Goal: Find specific page/section: Find specific page/section

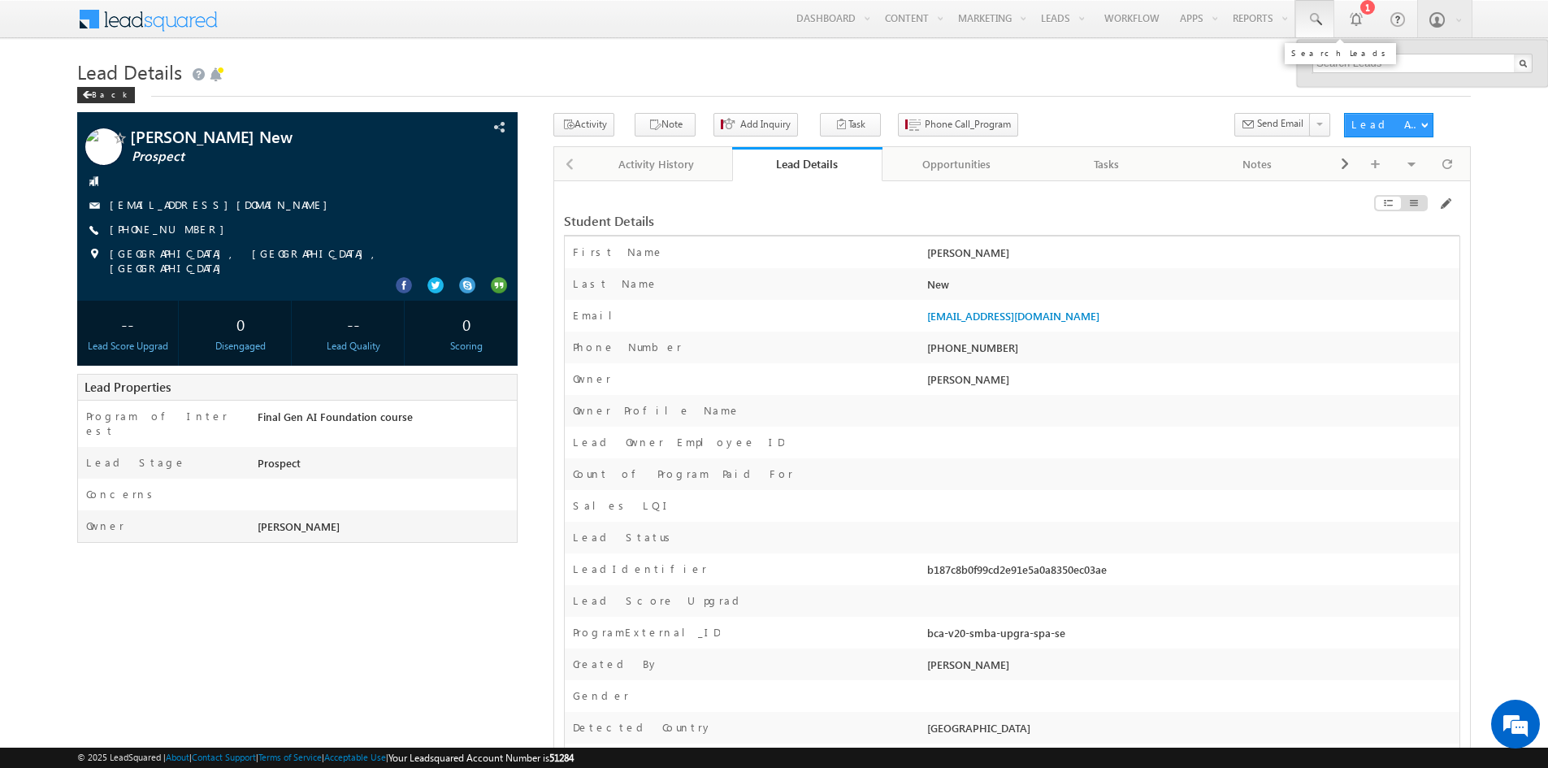
type input "8477277724"
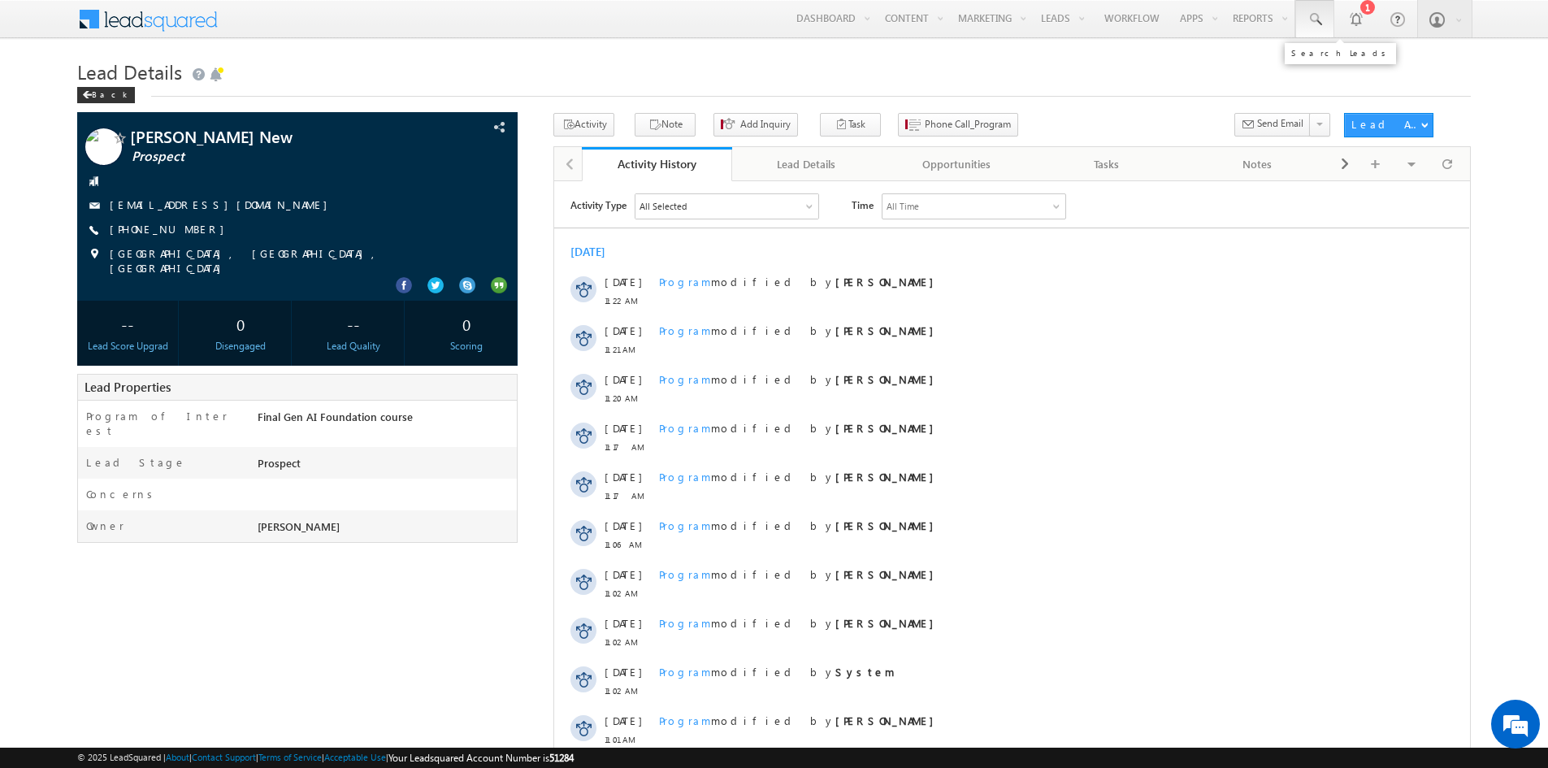
click at [1314, 24] on span at bounding box center [1314, 19] width 16 height 16
paste input "8477277724""
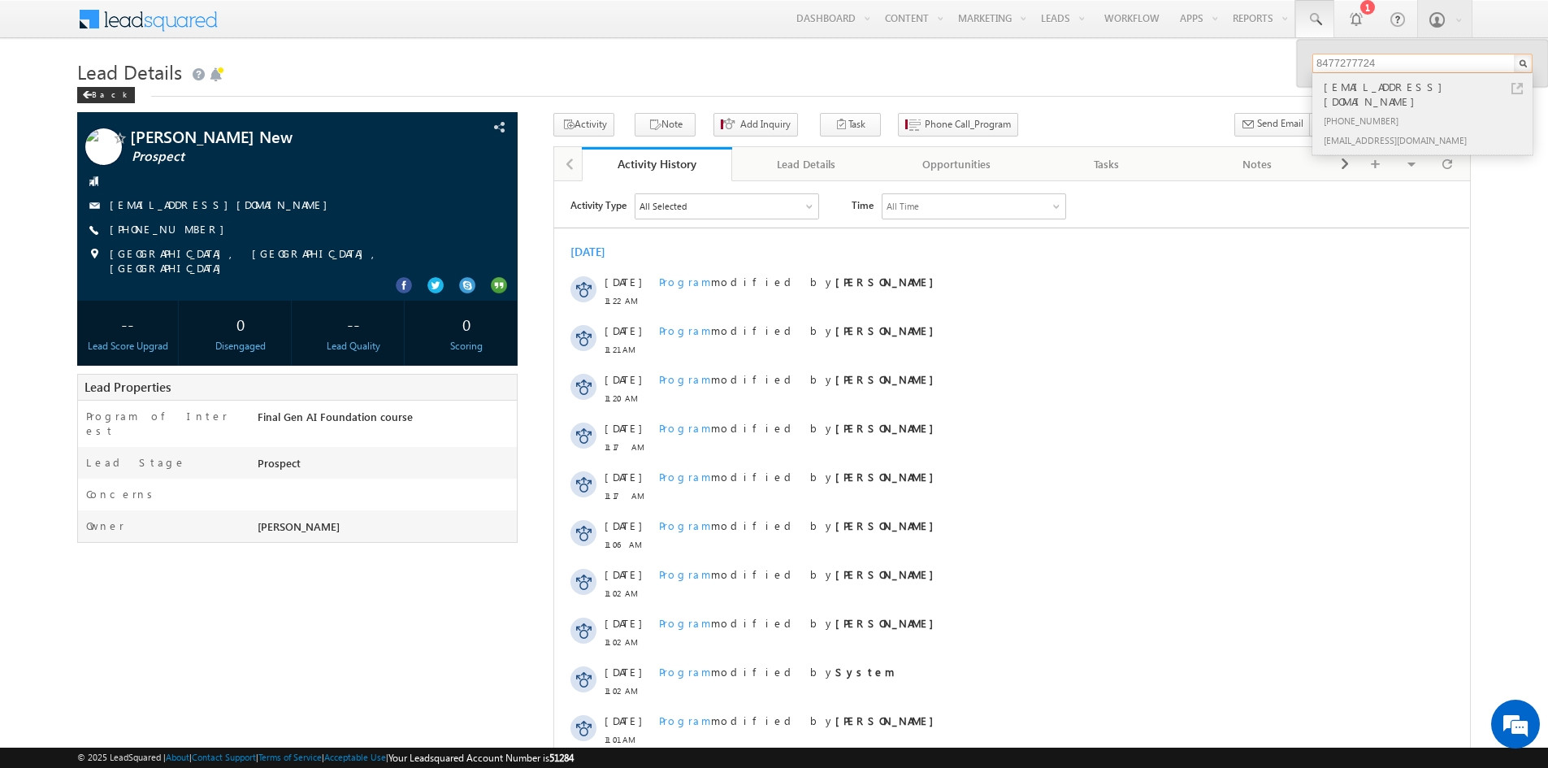
type input "8477277724"
click at [1380, 110] on div "+91-8477277724" at bounding box center [1429, 119] width 218 height 19
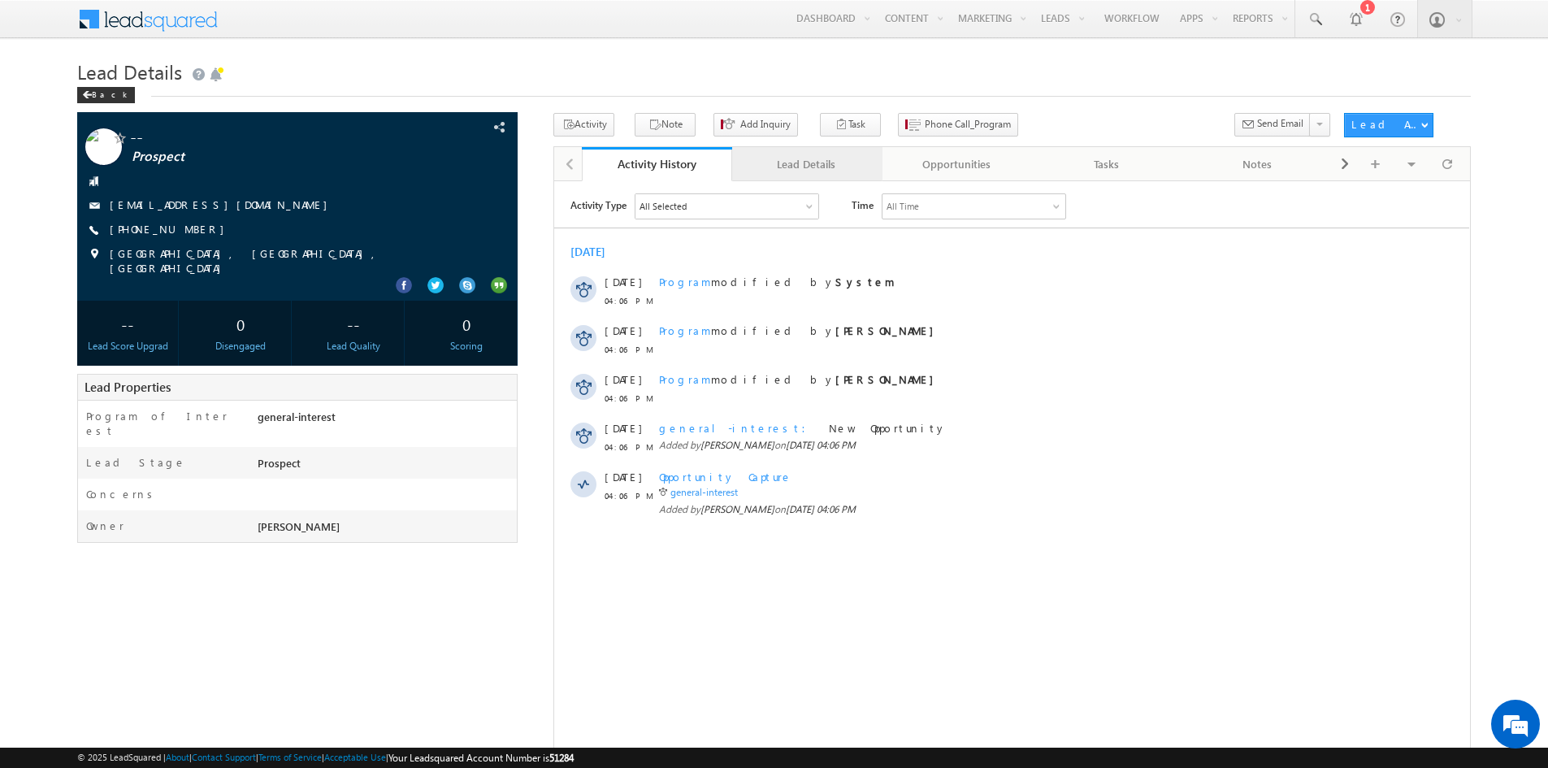
click at [802, 156] on div "Lead Details" at bounding box center [806, 163] width 123 height 19
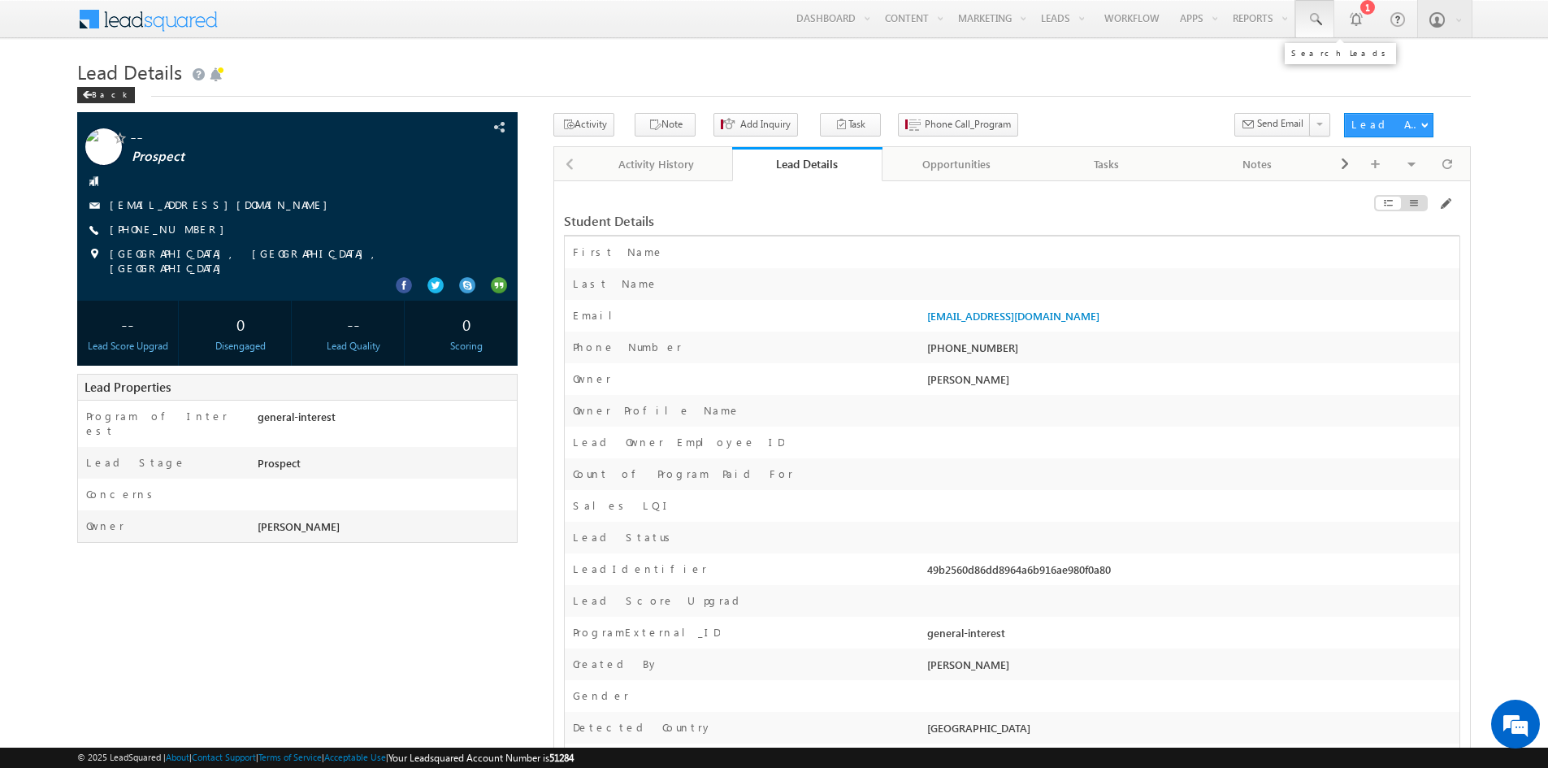
click at [1310, 11] on span at bounding box center [1314, 19] width 16 height 16
click at [1349, 60] on input "text" at bounding box center [1422, 63] width 220 height 19
click at [969, 347] on div "+91-8477277724" at bounding box center [1191, 351] width 536 height 23
copy div "8477277724"
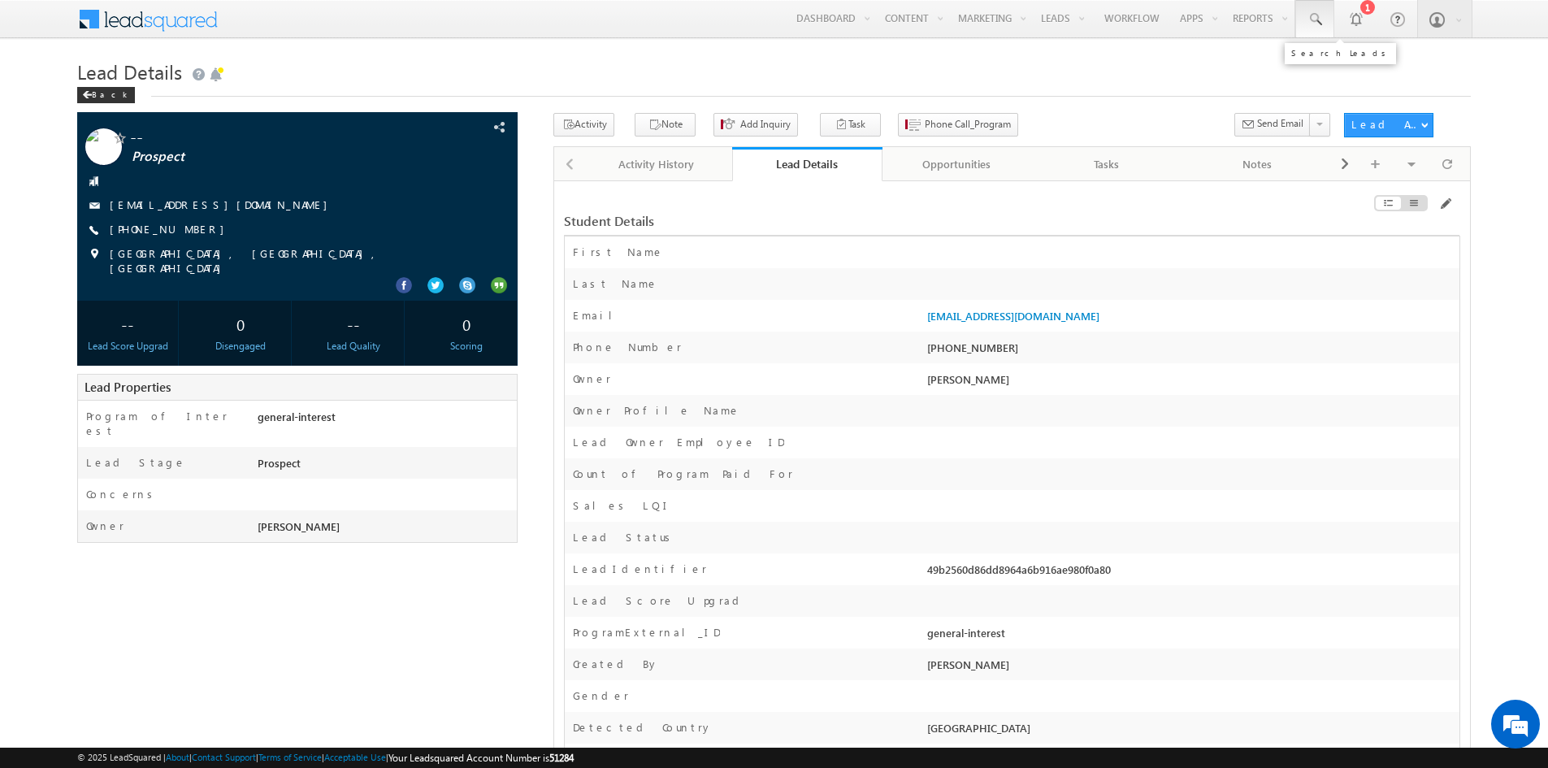
click at [1326, 20] on link at bounding box center [1314, 18] width 39 height 37
paste input "8477277724"
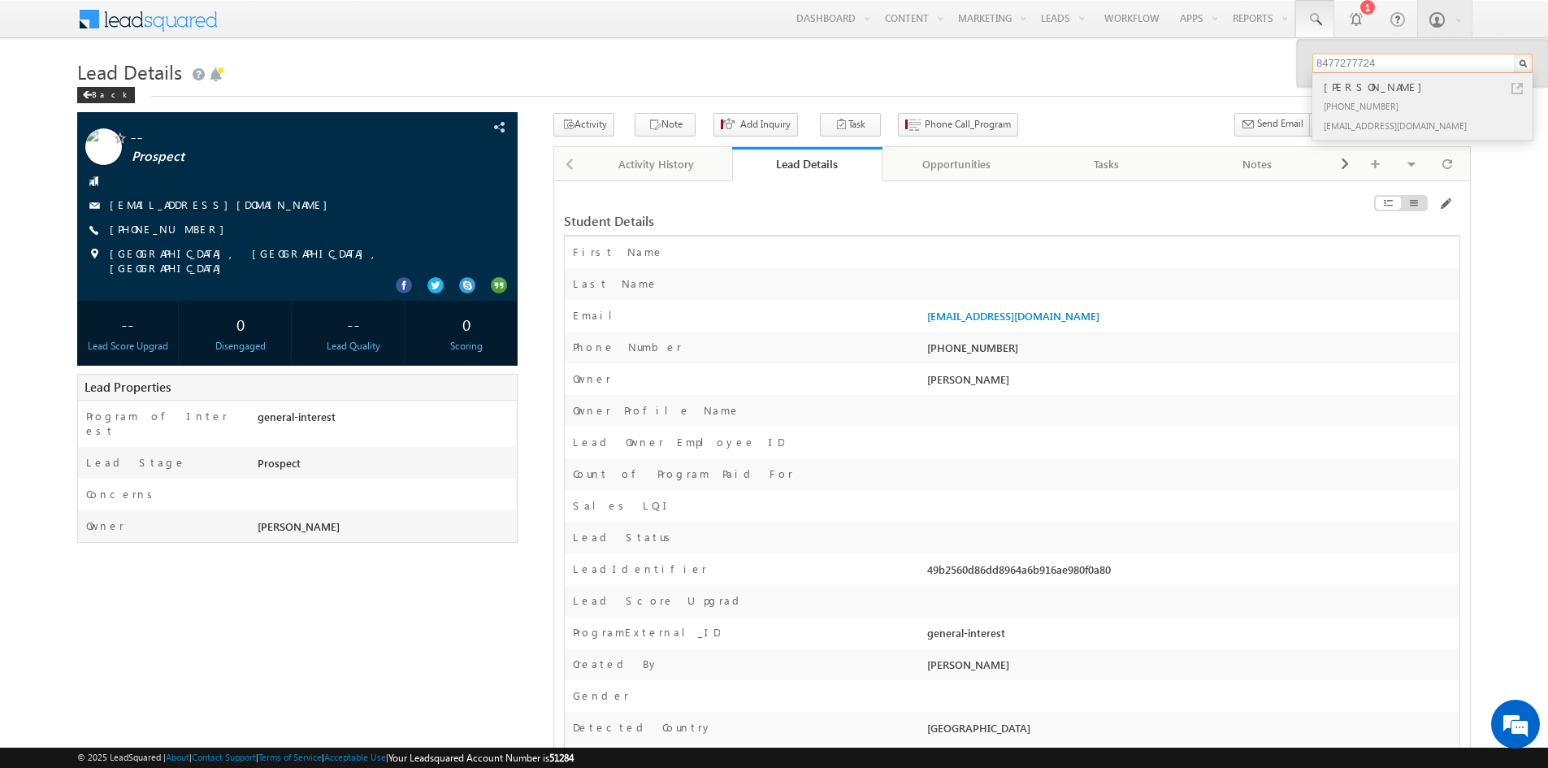
type input "8477277724"
click at [1388, 93] on div "Vivek" at bounding box center [1429, 87] width 218 height 18
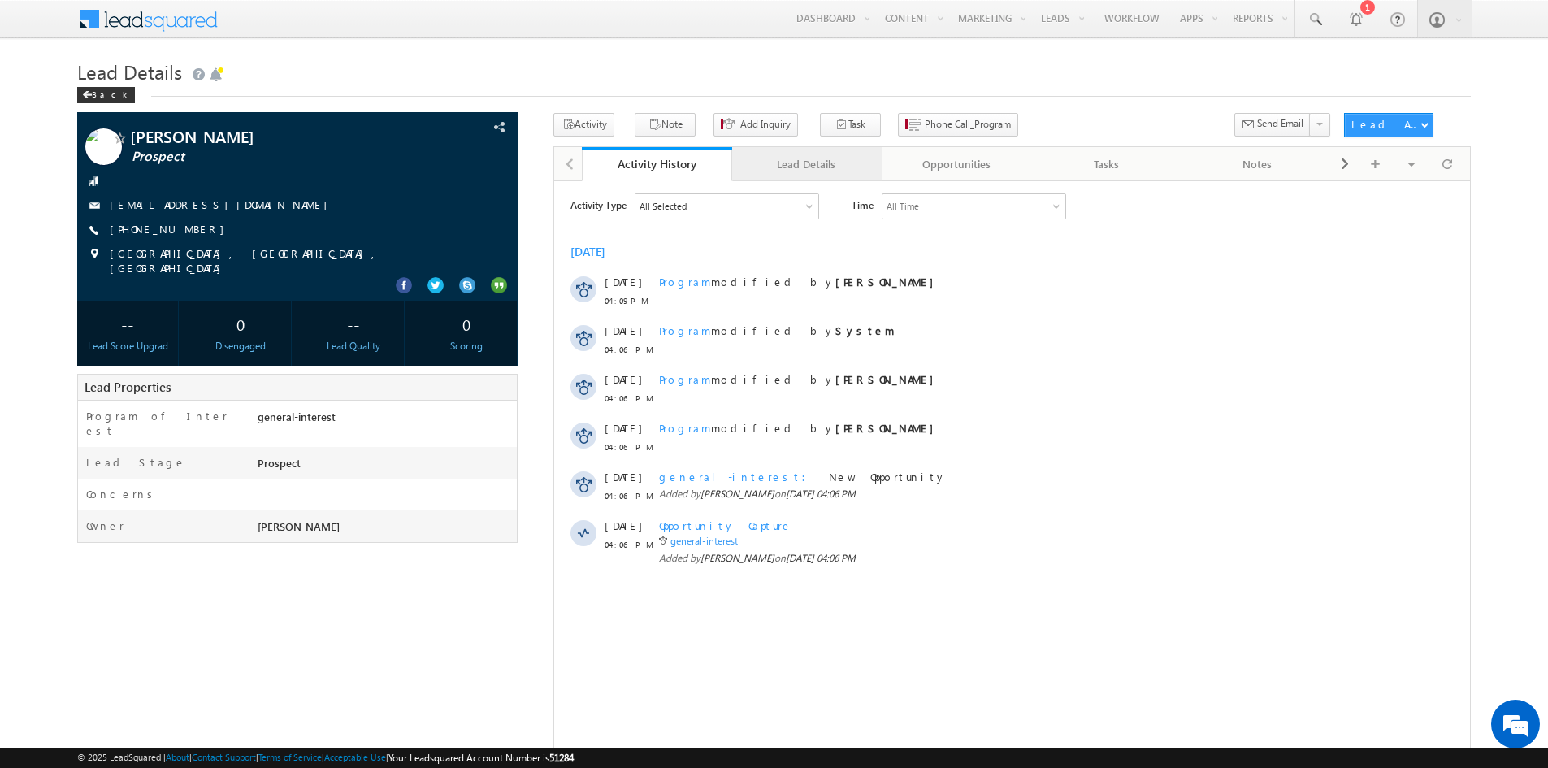
click at [795, 166] on div "Lead Details" at bounding box center [806, 163] width 123 height 19
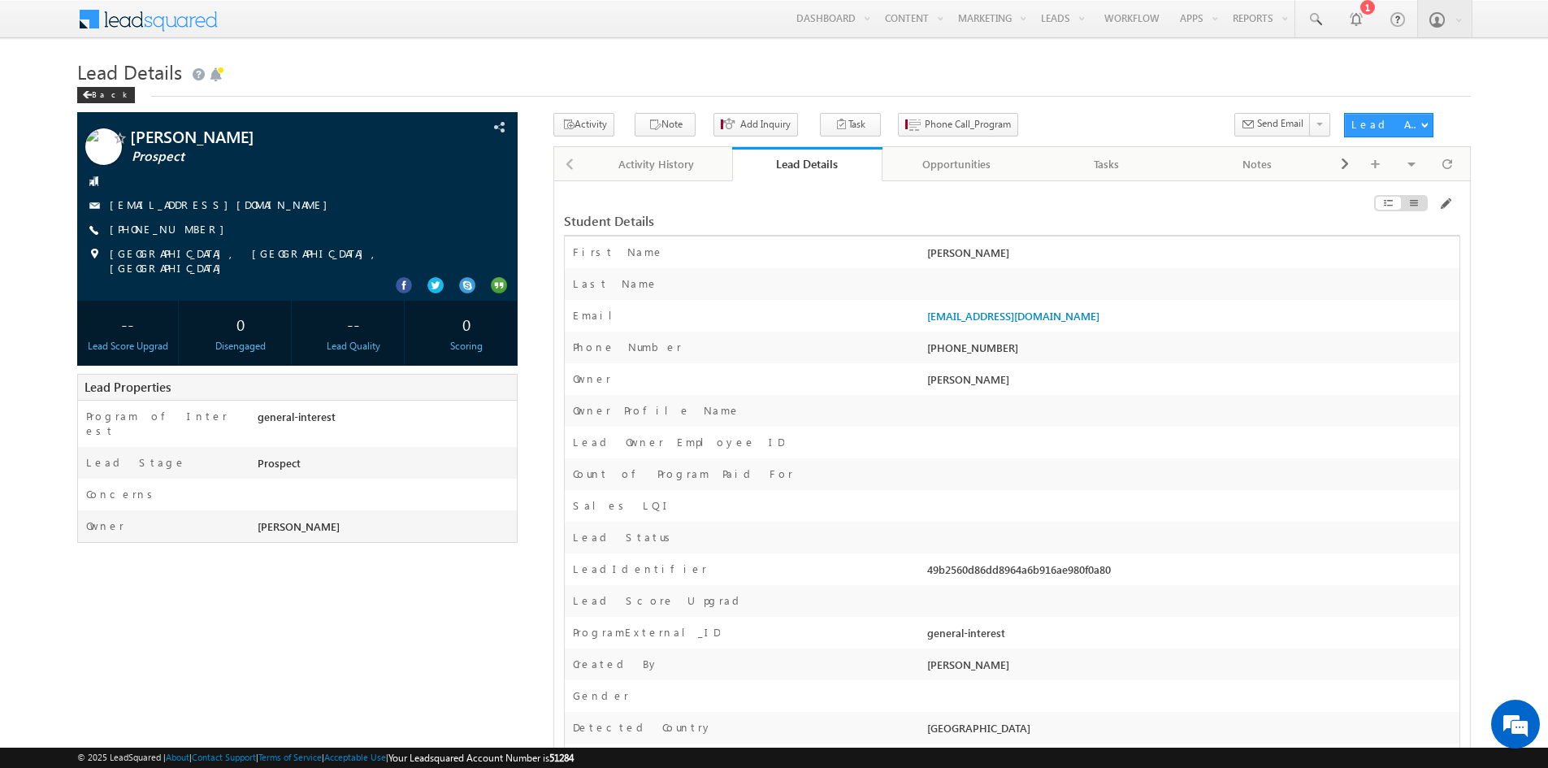
drag, startPoint x: 891, startPoint y: 315, endPoint x: 1052, endPoint y: 326, distance: 161.2
click at [1052, 326] on div "Email * gmaijjkjhha@gmil.co" at bounding box center [1012, 316] width 894 height 32
click at [1052, 326] on div "gmaijjkjhha@gmil.co" at bounding box center [1191, 319] width 536 height 23
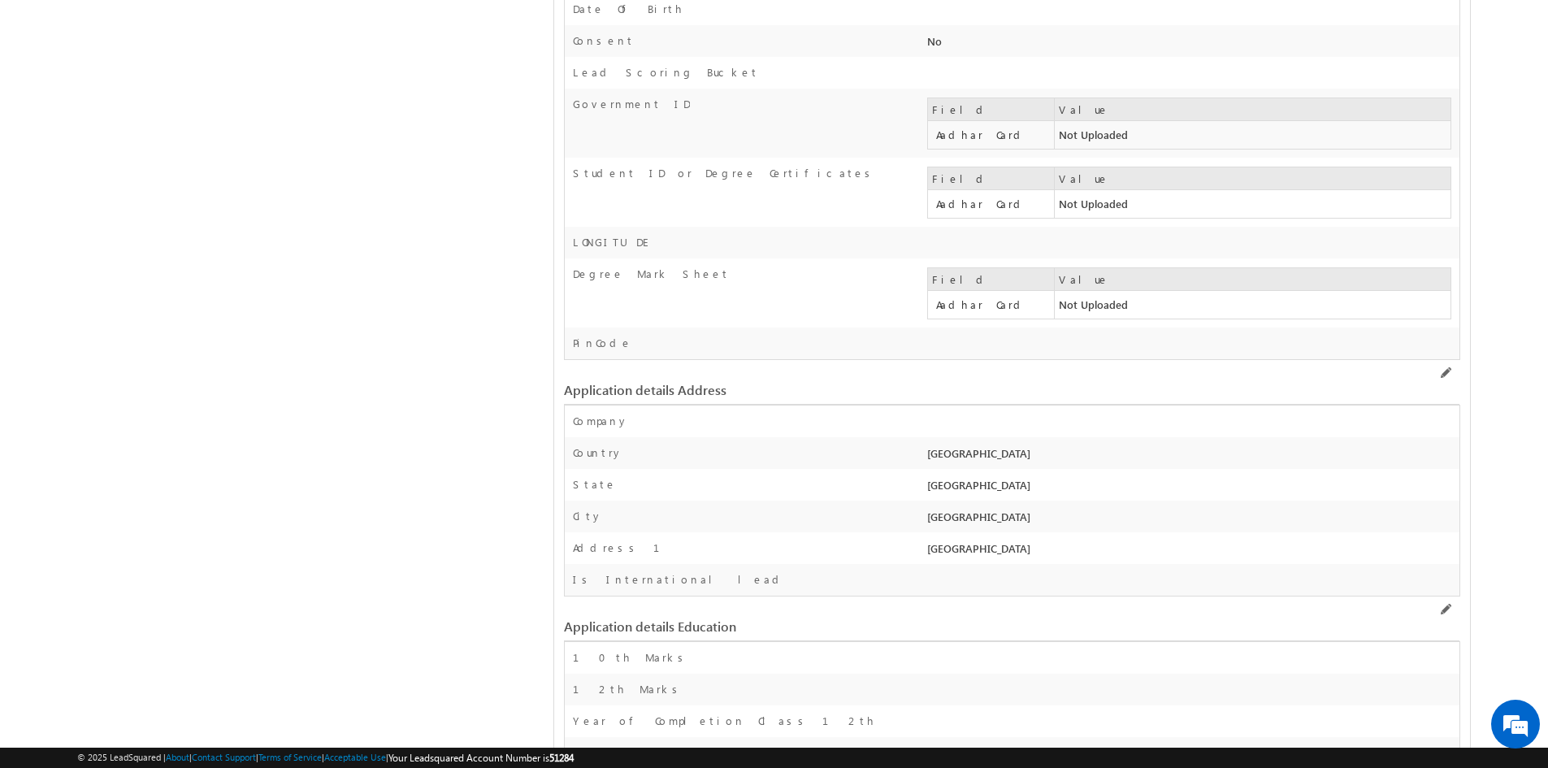
scroll to position [1982, 0]
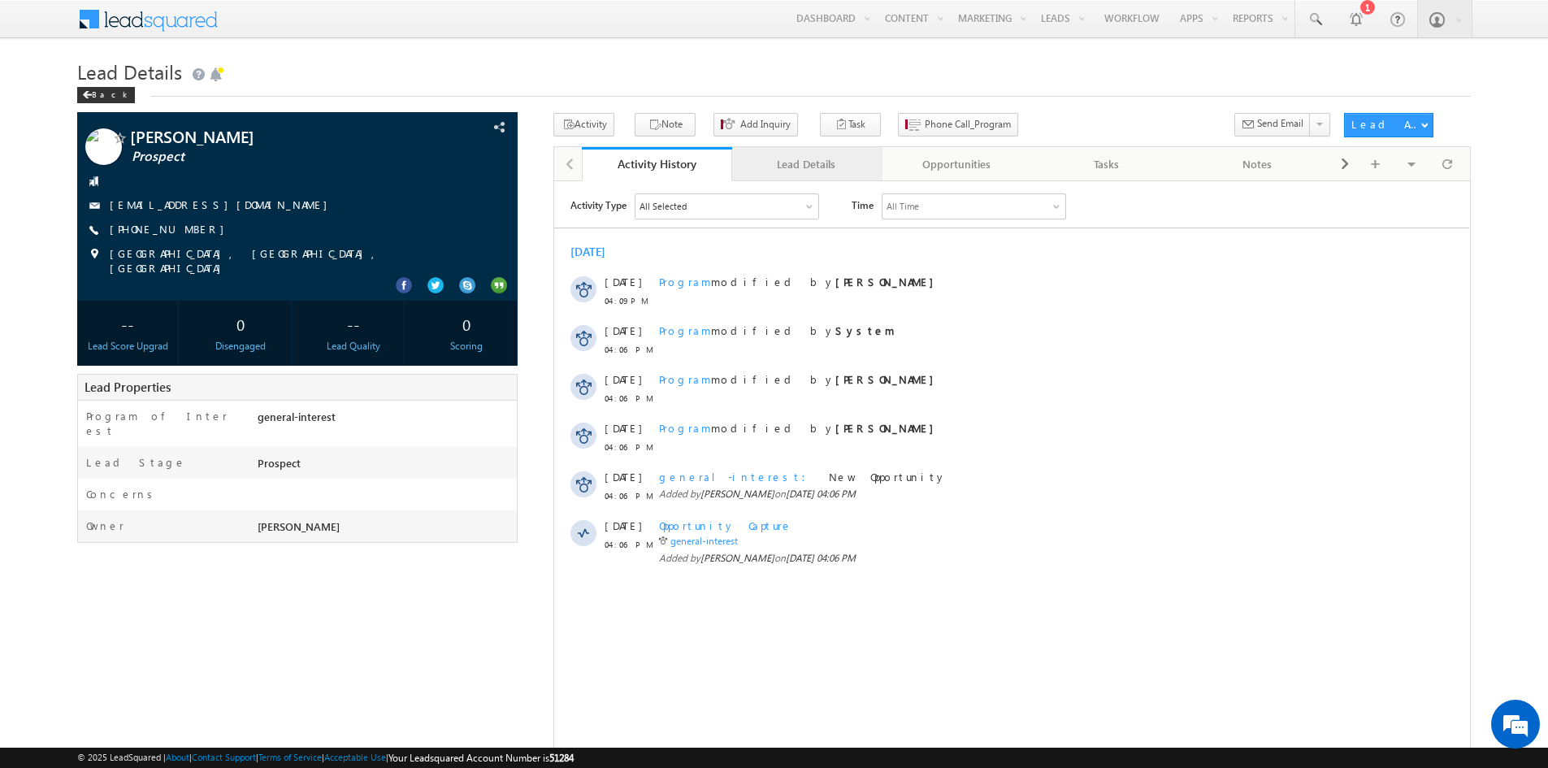
click at [801, 175] on link "Lead Details" at bounding box center [807, 164] width 150 height 34
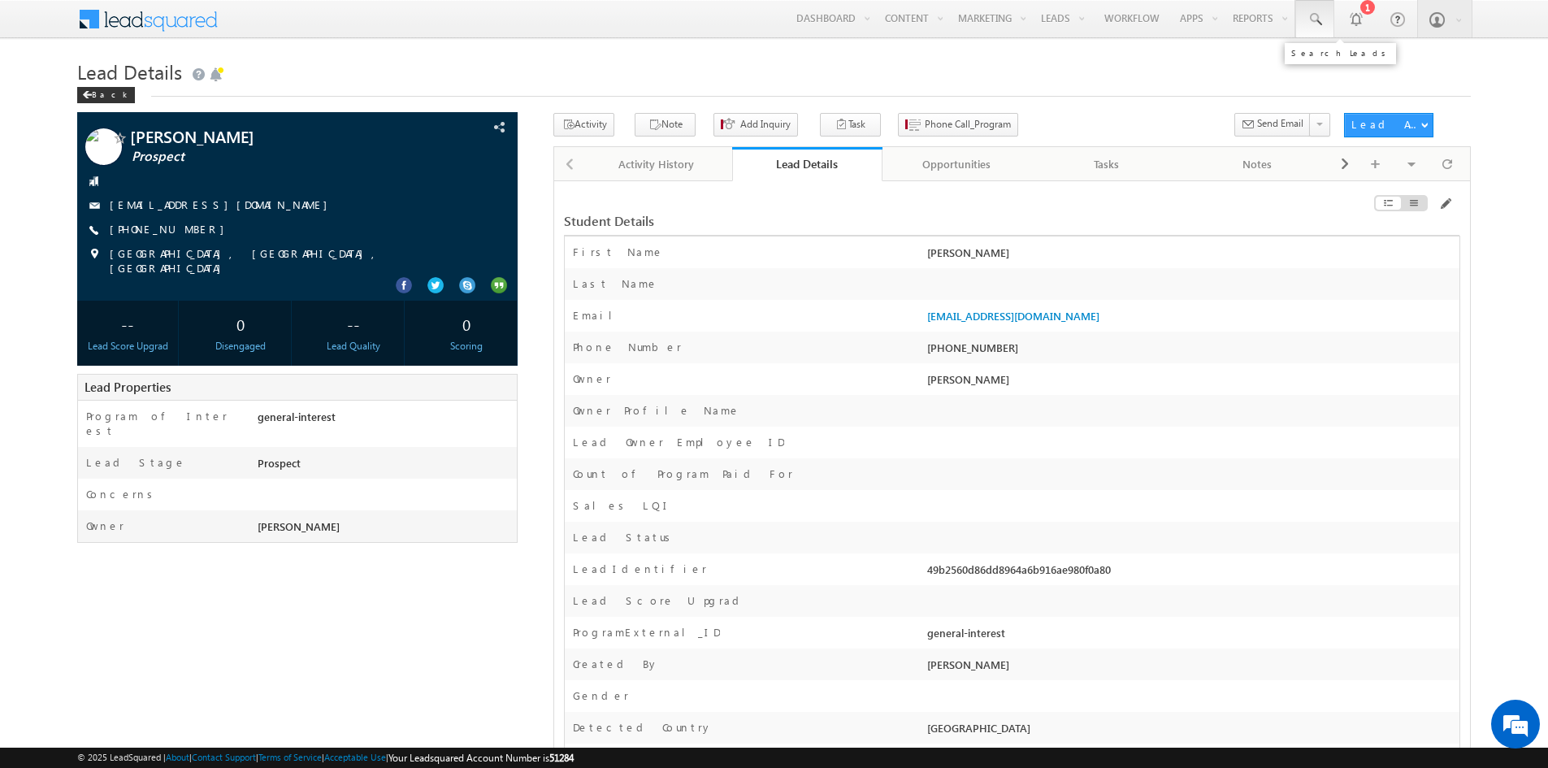
click at [1326, 33] on link at bounding box center [1314, 18] width 39 height 37
paste input "[EMAIL_ADDRESS][DOMAIN_NAME]"
paste input "918717737613"
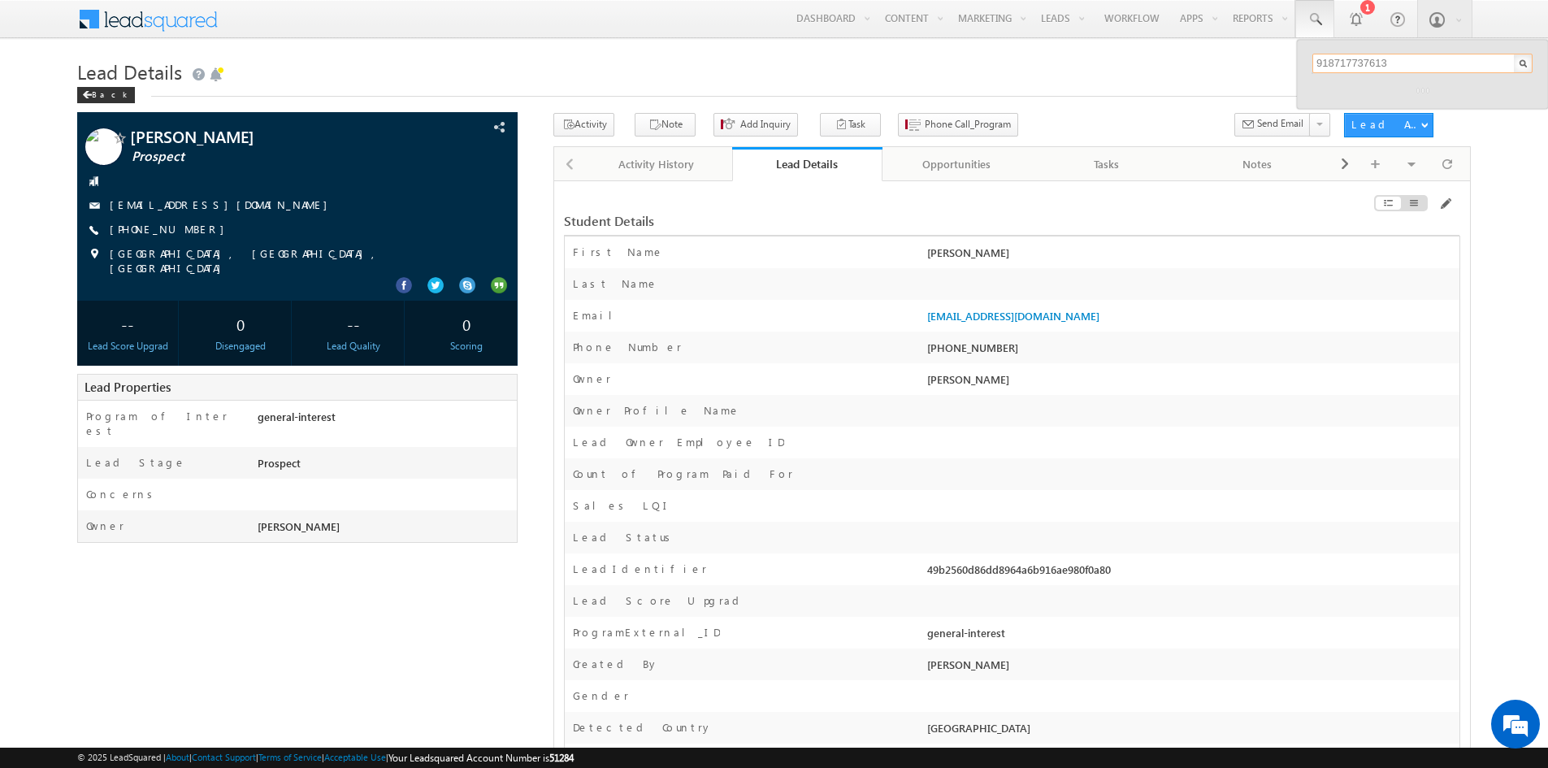
click at [1325, 63] on input "918717737613" at bounding box center [1422, 63] width 220 height 19
type input "8717737613"
click at [1418, 104] on div "[PHONE_NUMBER]" at bounding box center [1429, 105] width 218 height 19
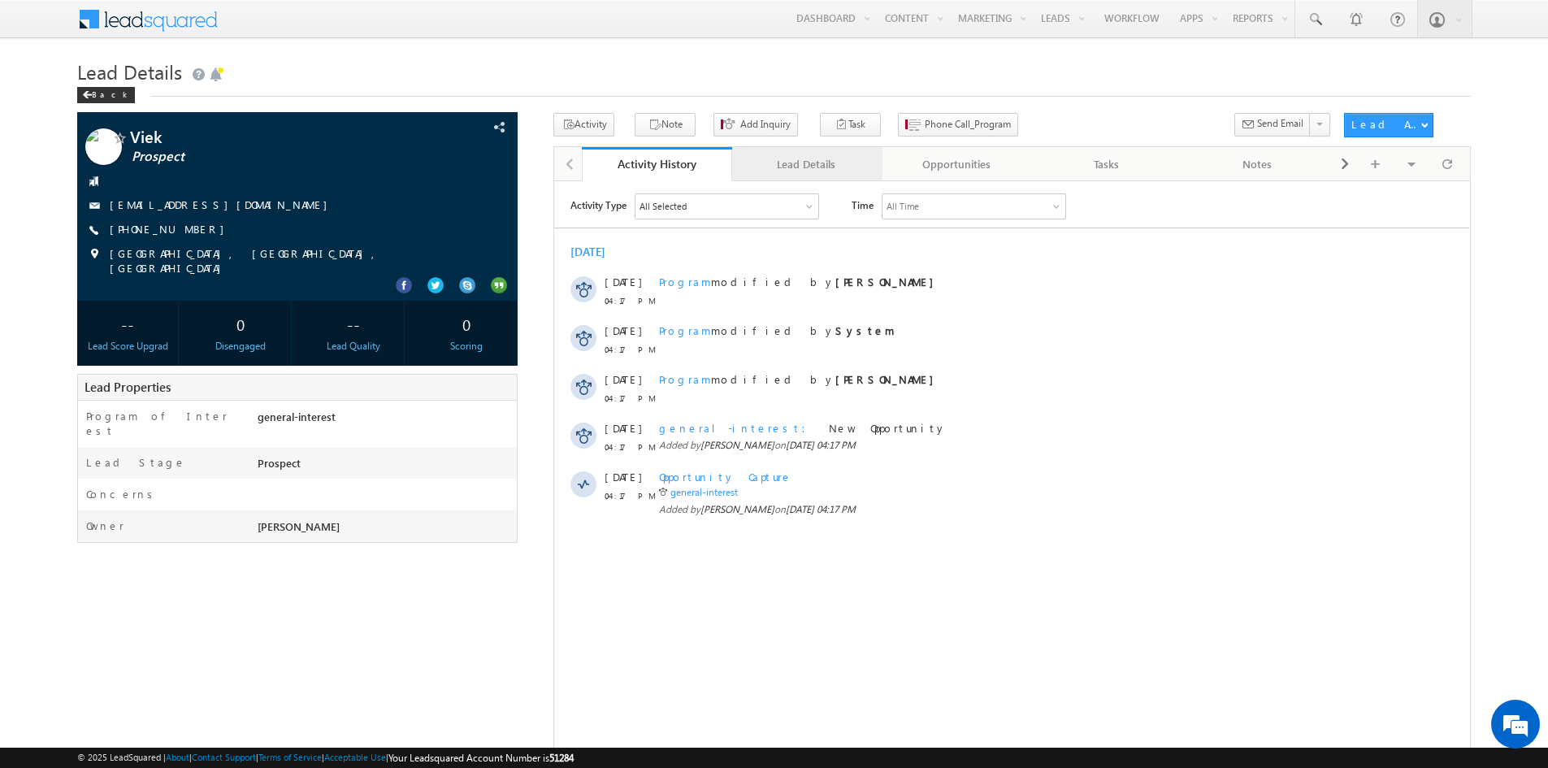
click at [799, 170] on div "Lead Details" at bounding box center [806, 163] width 123 height 19
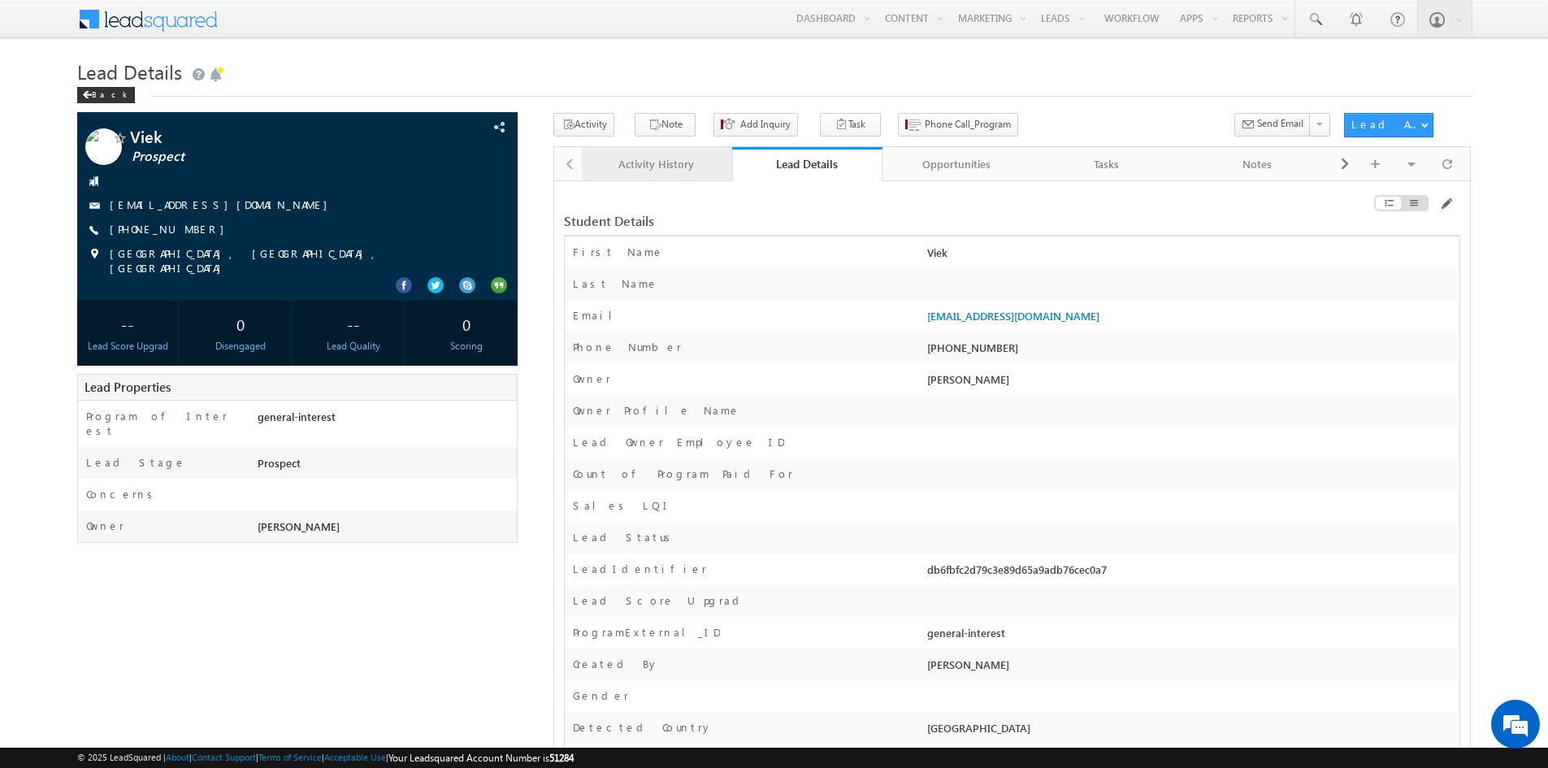
click at [661, 175] on link "Activity History" at bounding box center [657, 164] width 150 height 34
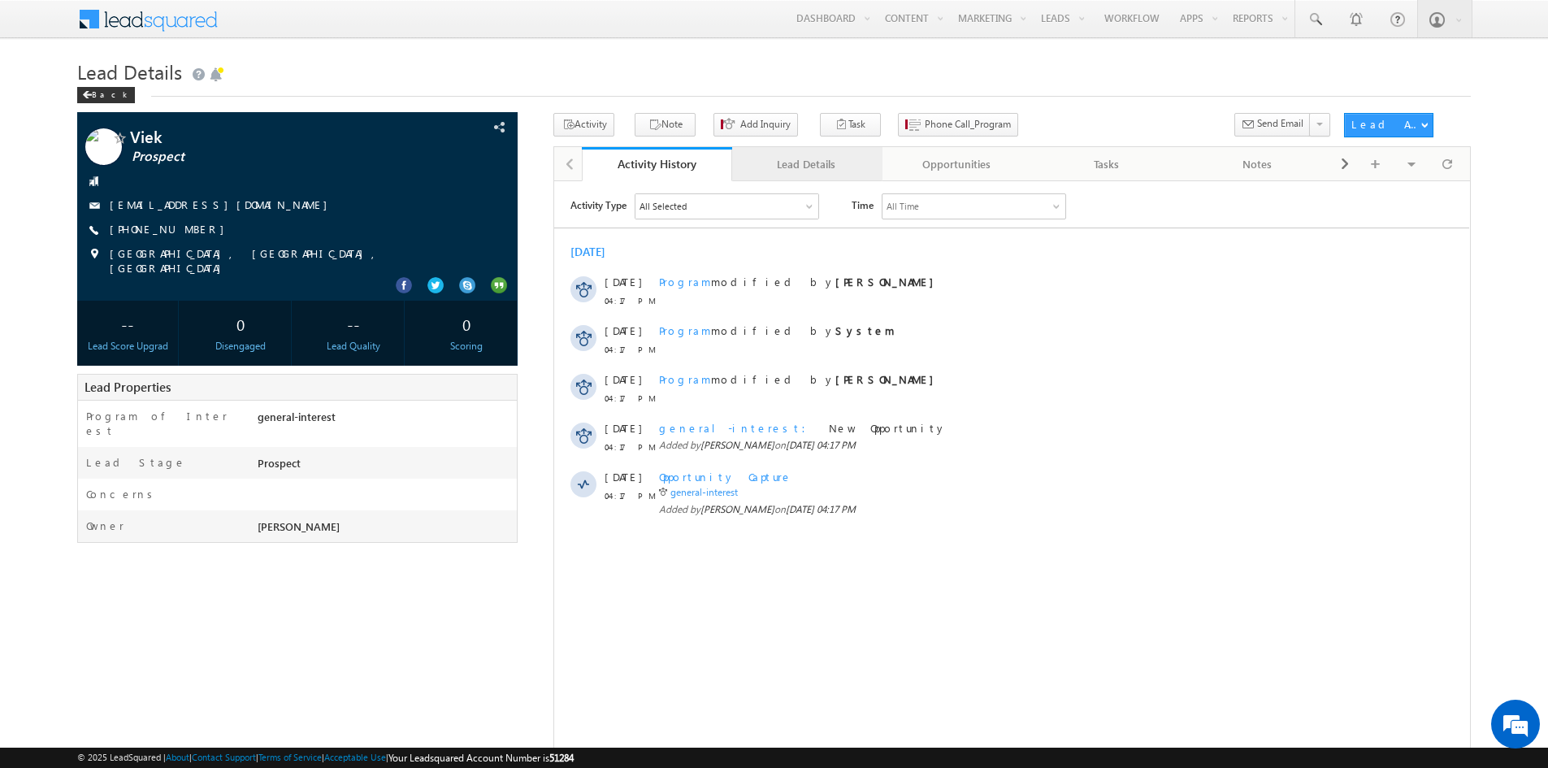
click at [826, 171] on div "Lead Details" at bounding box center [806, 163] width 123 height 19
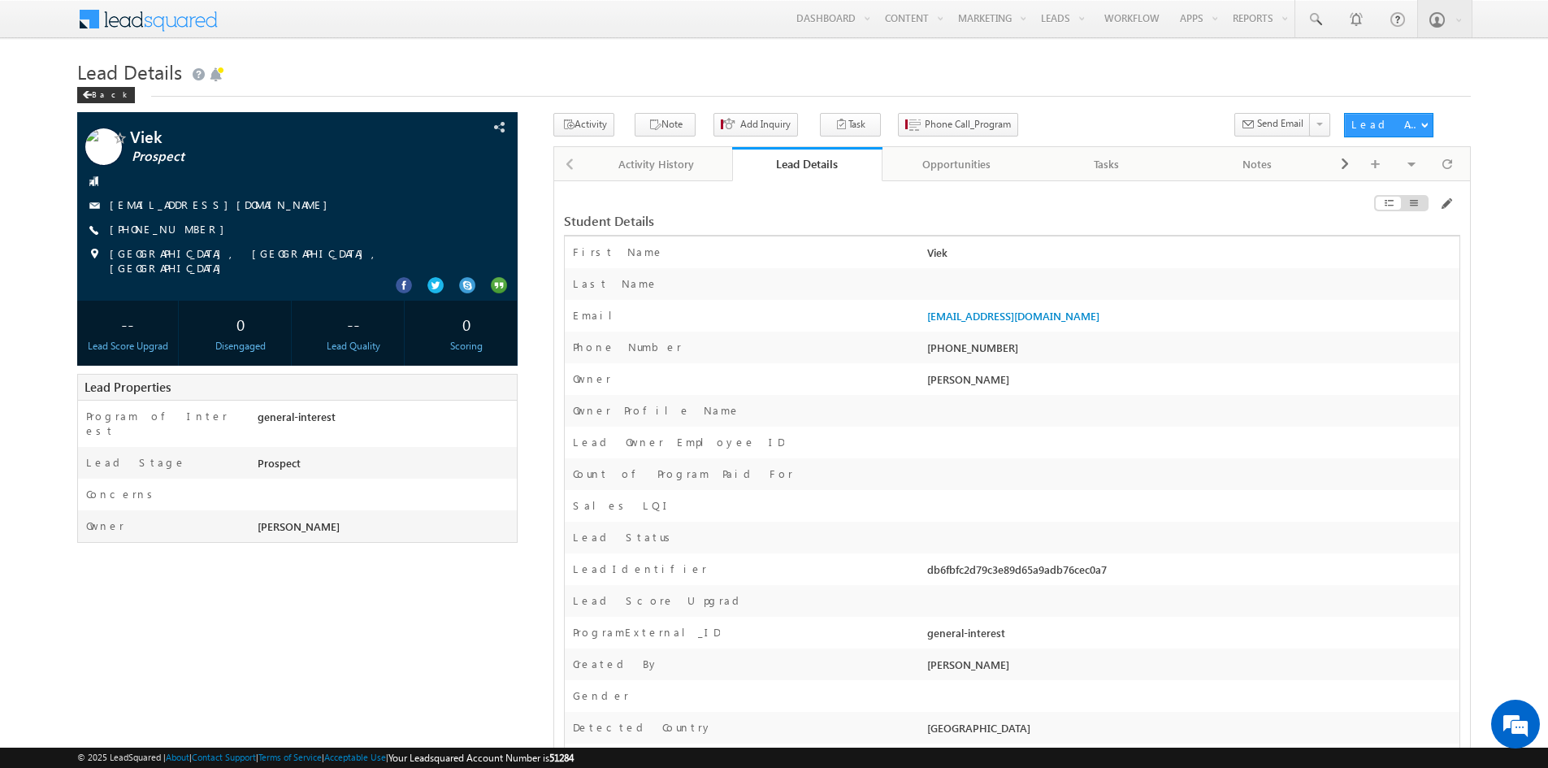
click at [900, 295] on div "Last Name" at bounding box center [743, 288] width 357 height 24
click at [974, 351] on div "[PHONE_NUMBER]" at bounding box center [1191, 351] width 536 height 23
copy div "8717737613"
click at [1314, 24] on span at bounding box center [1314, 19] width 16 height 16
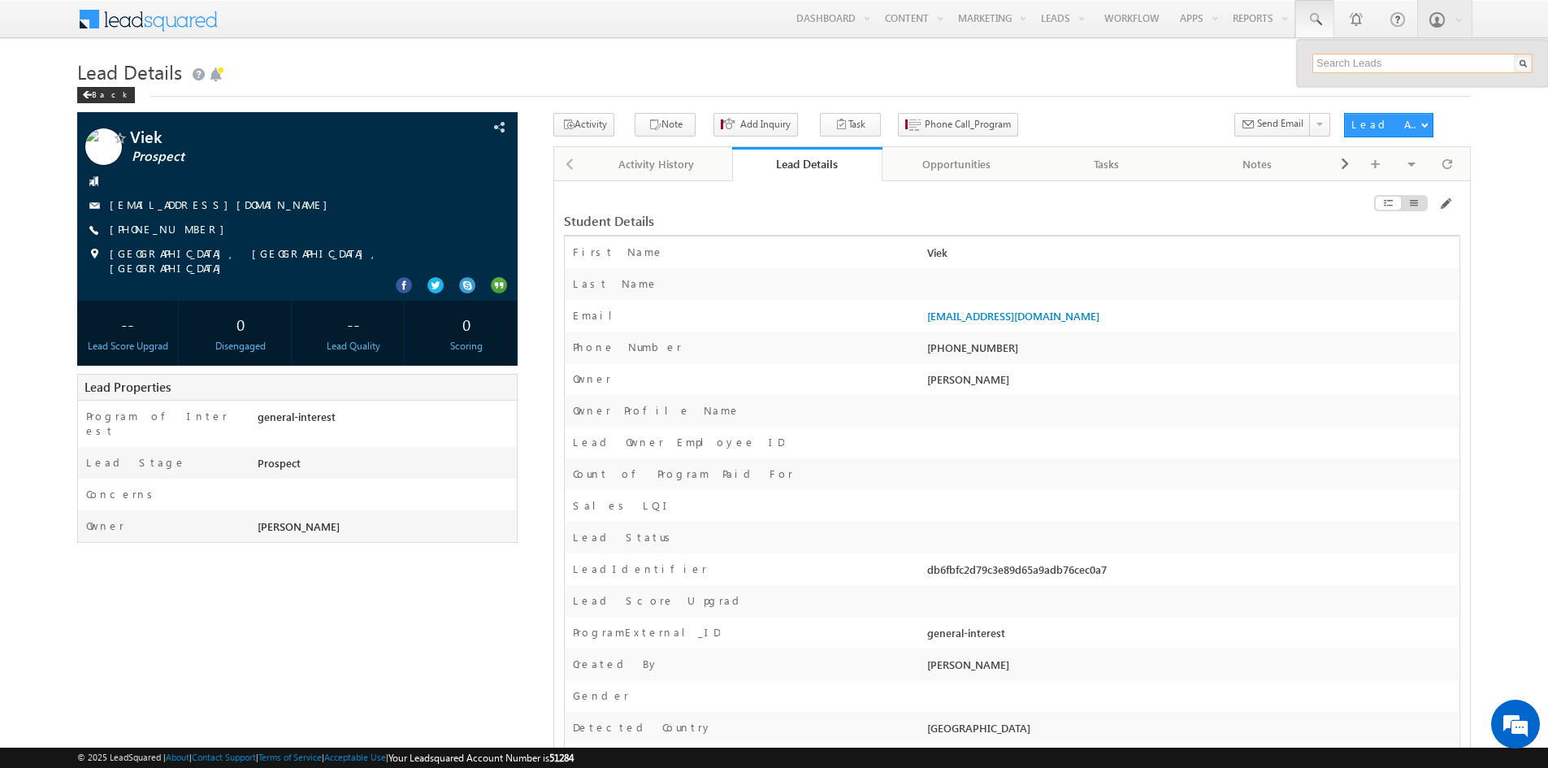
paste input "8717737613"
type input "8717737613"
click at [1370, 110] on div "[PHONE_NUMBER]" at bounding box center [1429, 105] width 218 height 19
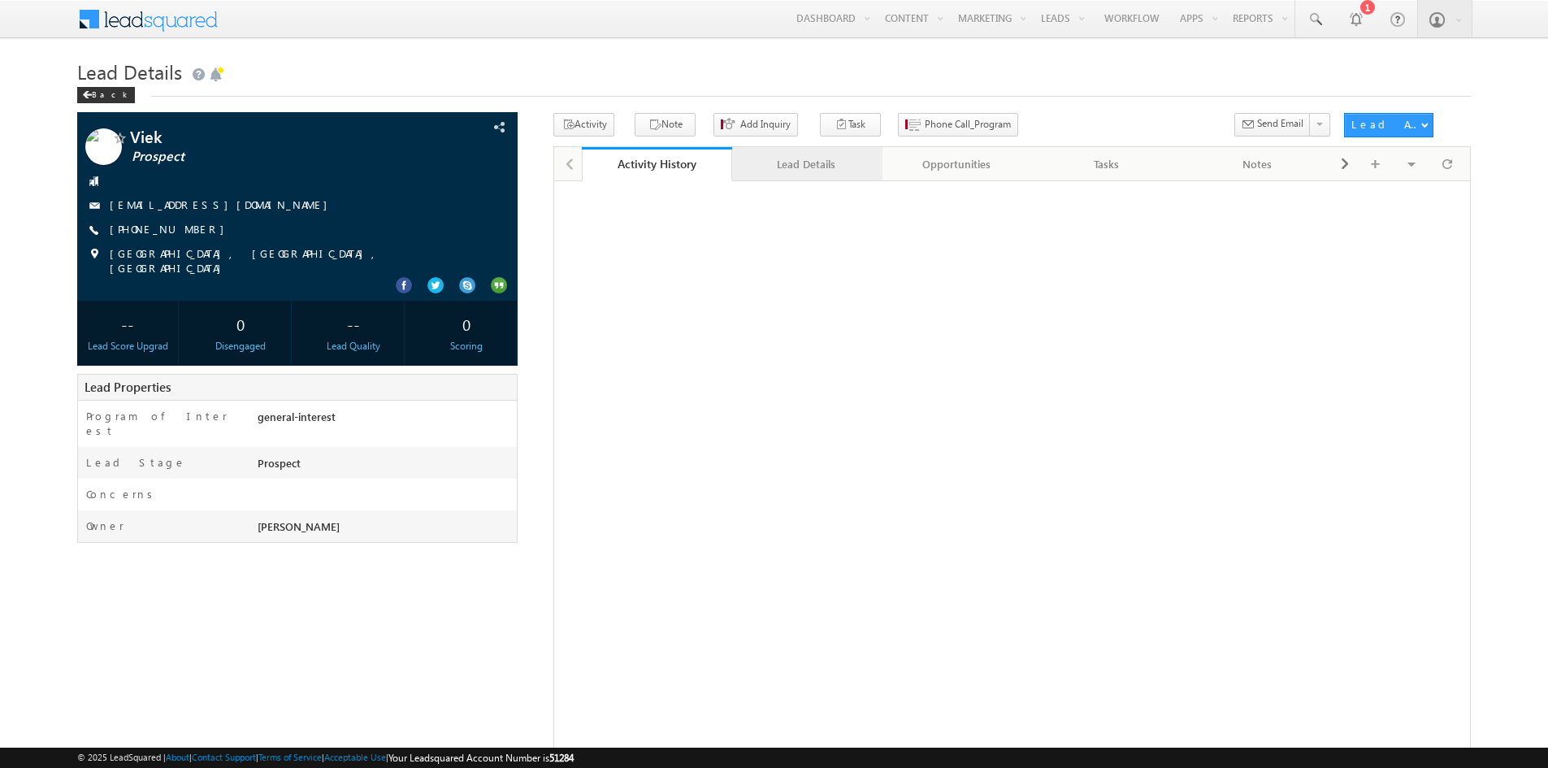
click at [832, 166] on div "Lead Details" at bounding box center [806, 163] width 123 height 19
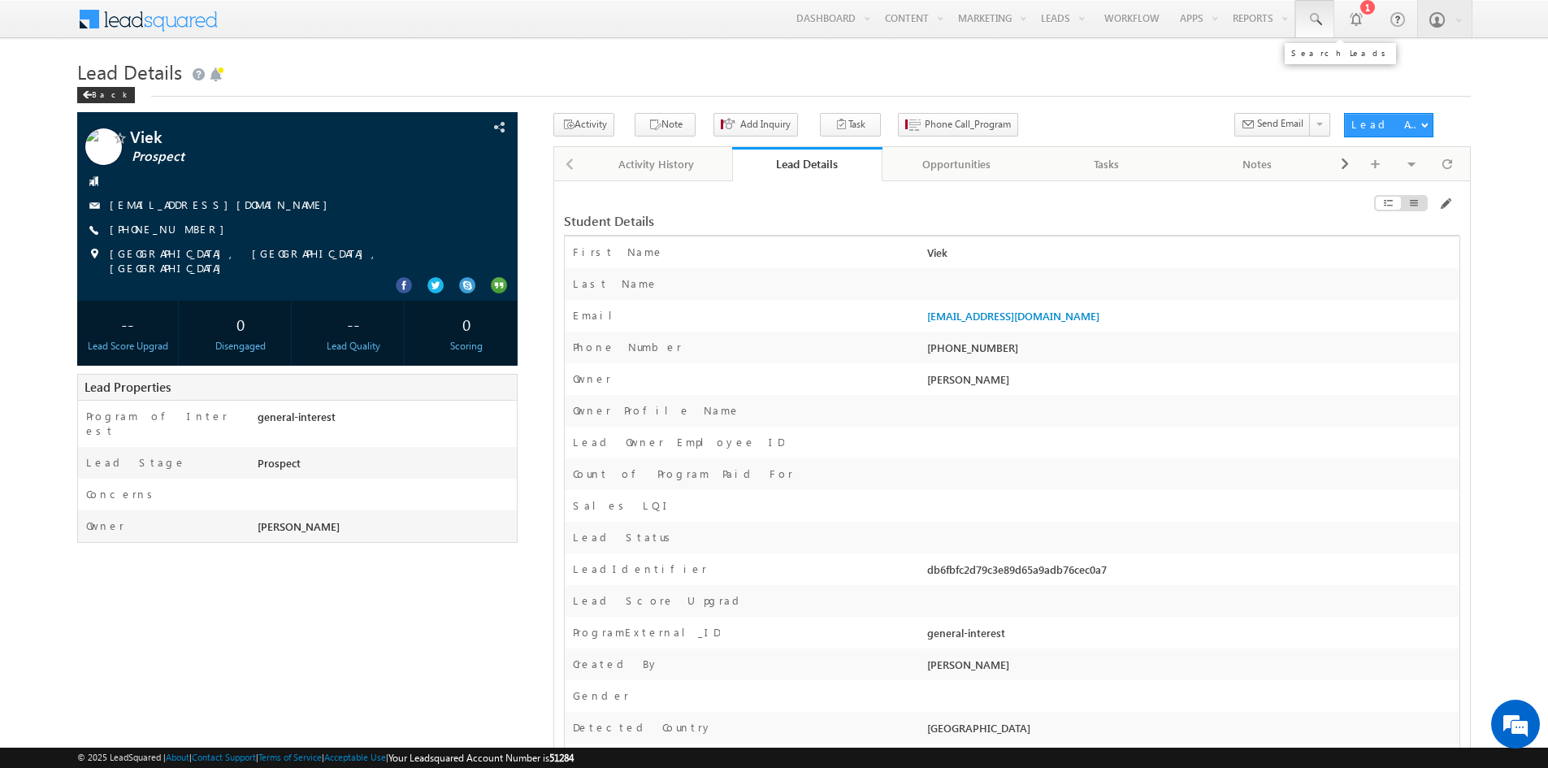
click at [1323, 20] on link at bounding box center [1314, 18] width 39 height 37
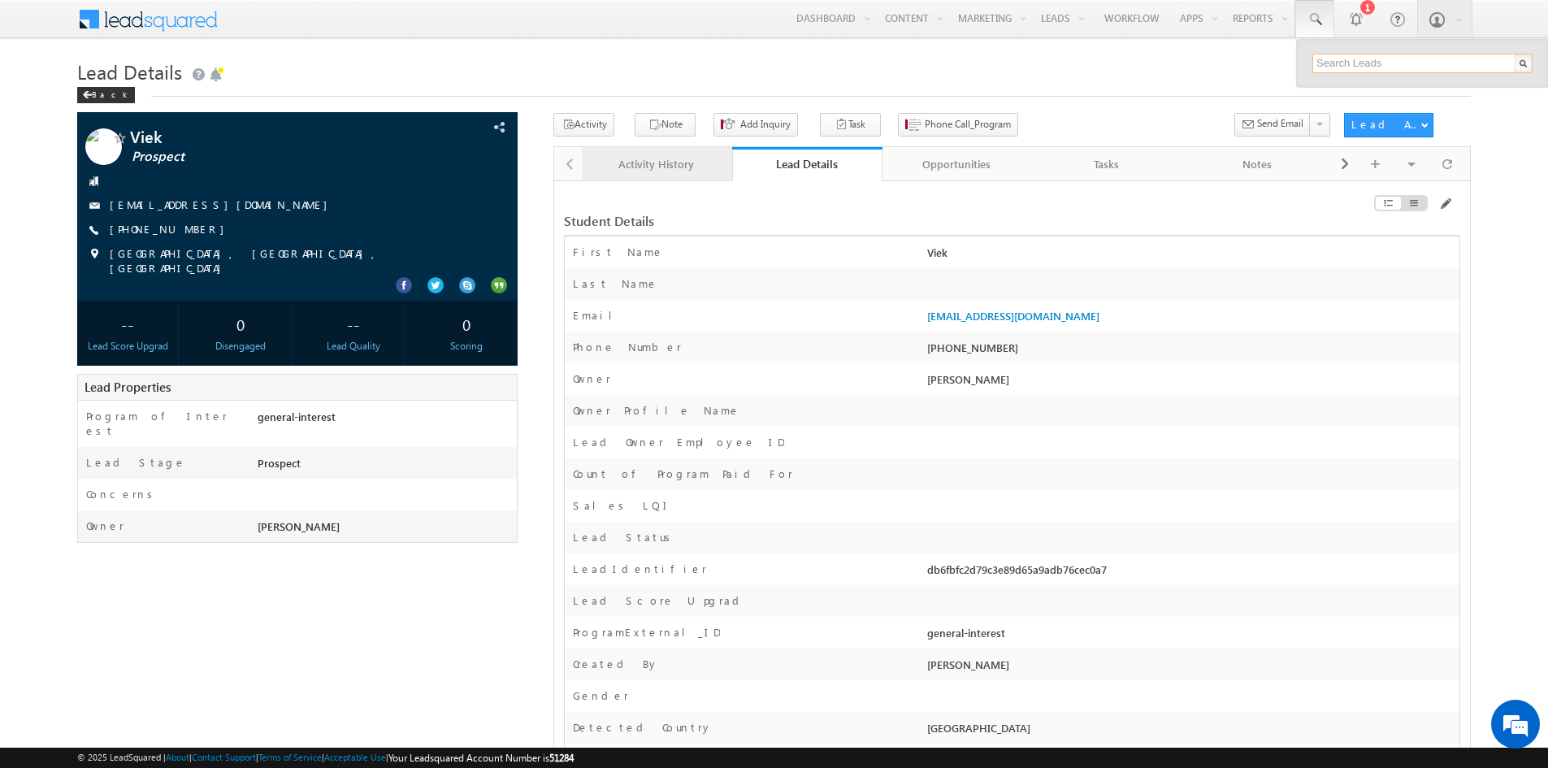
click at [639, 169] on div "Activity History" at bounding box center [656, 163] width 123 height 19
